Goal: Navigation & Orientation: Find specific page/section

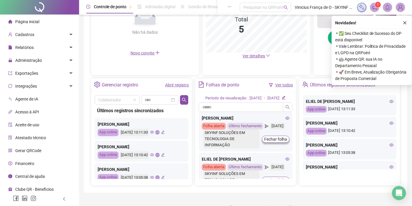
click at [44, 21] on li "Página inicial" at bounding box center [39, 22] width 76 height 12
click at [27, 20] on span "Página inicial" at bounding box center [27, 21] width 24 height 5
click at [405, 22] on icon "close" at bounding box center [404, 22] width 3 height 3
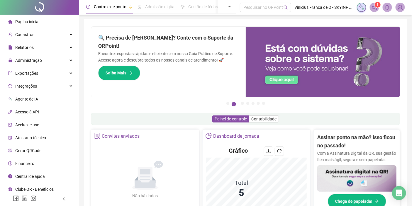
click at [373, 6] on icon "notification" at bounding box center [374, 7] width 5 height 5
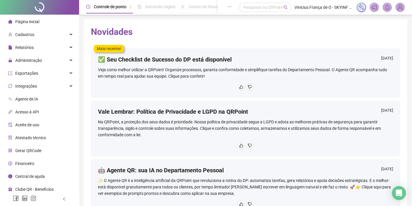
click at [41, 24] on li "Página inicial" at bounding box center [39, 22] width 76 height 12
